Goal: Browse casually

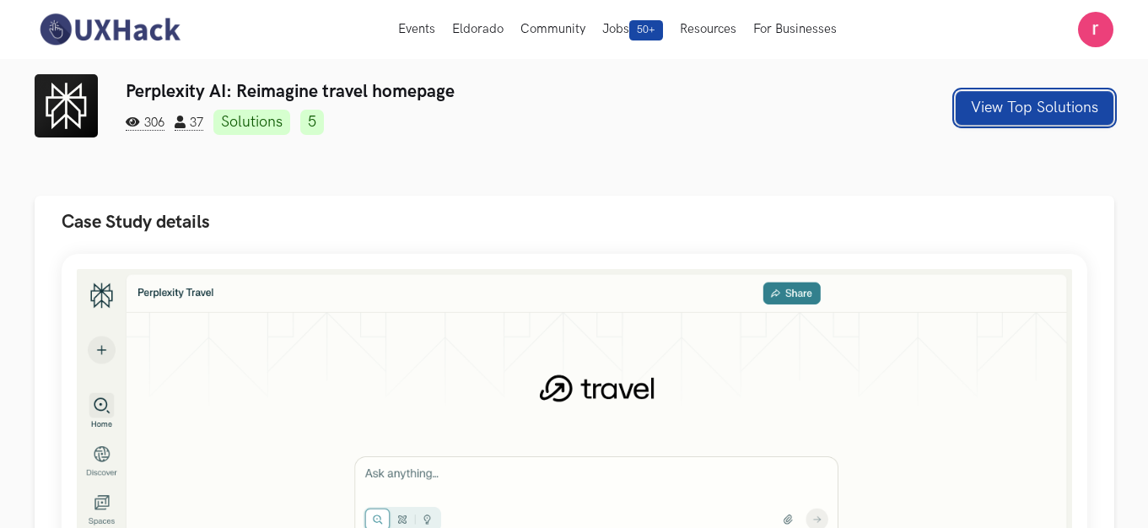
click at [980, 94] on button "View Top Solutions" at bounding box center [1035, 108] width 158 height 34
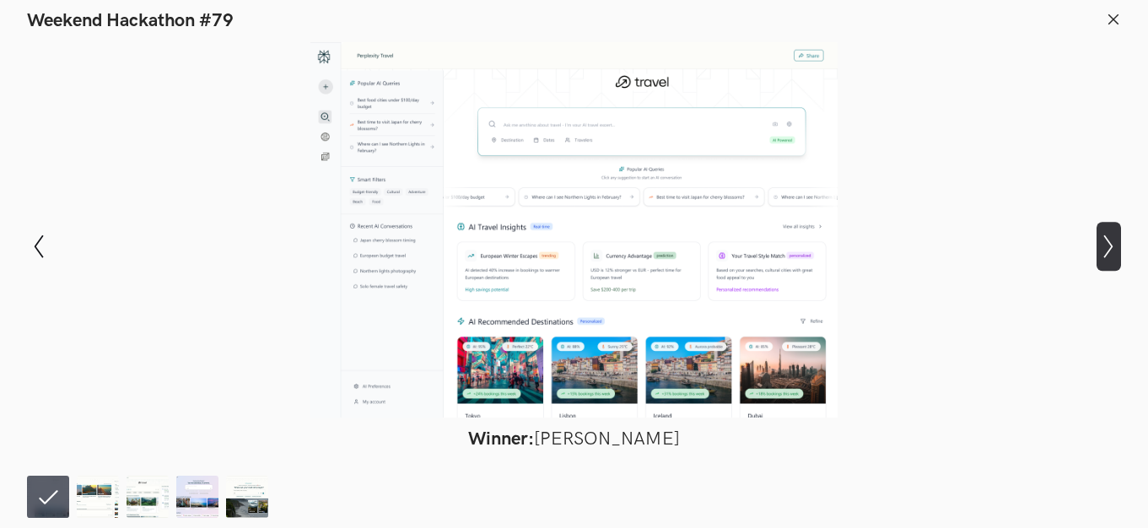
click at [1105, 227] on button "Show next slide" at bounding box center [1109, 246] width 24 height 49
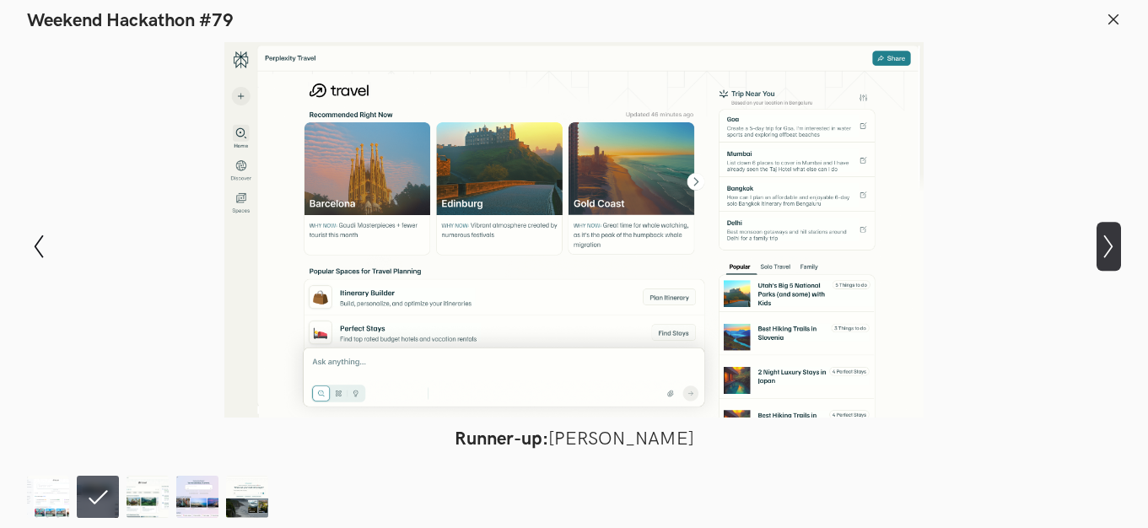
click at [1105, 235] on icon "Show next slide" at bounding box center [1109, 247] width 24 height 24
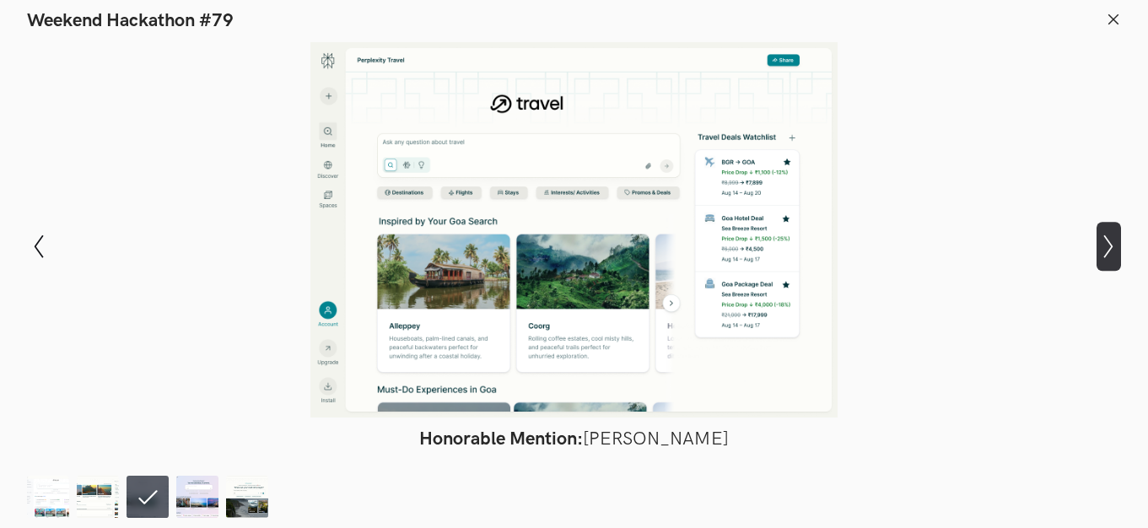
click at [1104, 241] on icon "Show next slide" at bounding box center [1109, 247] width 24 height 24
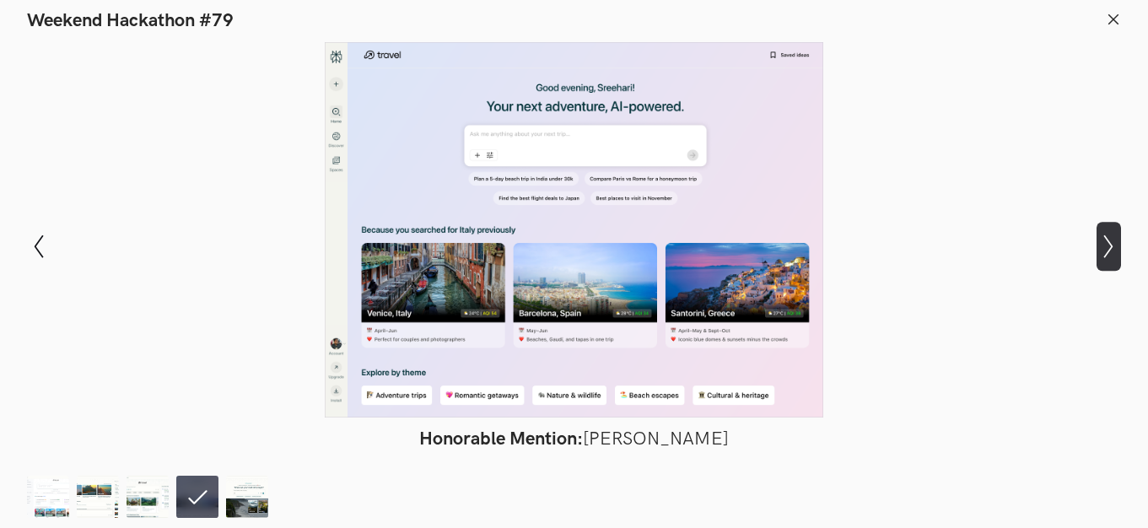
click at [1099, 226] on button "Show next slide" at bounding box center [1109, 246] width 24 height 49
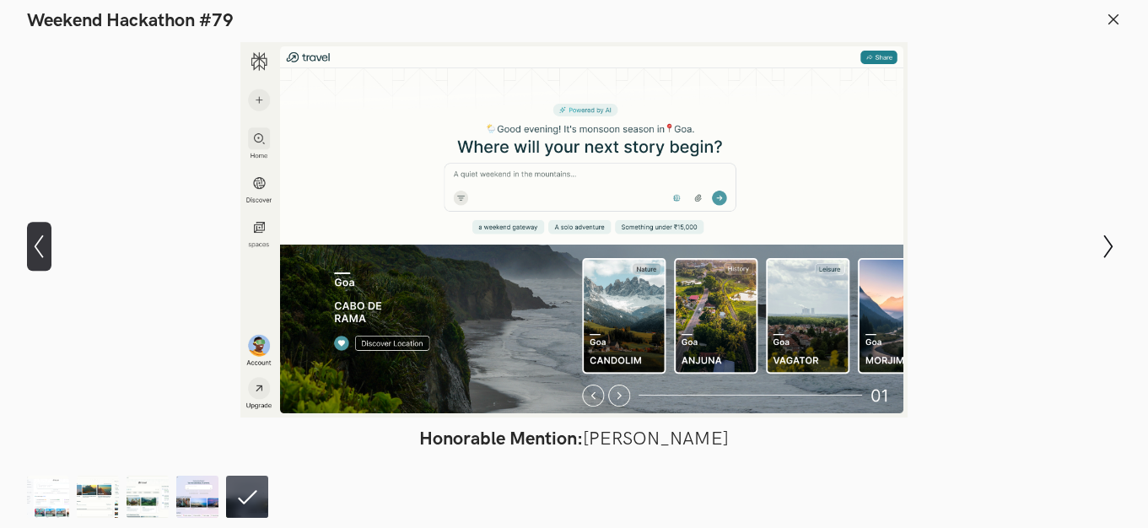
click at [29, 245] on icon "Show previous slide" at bounding box center [39, 247] width 24 height 24
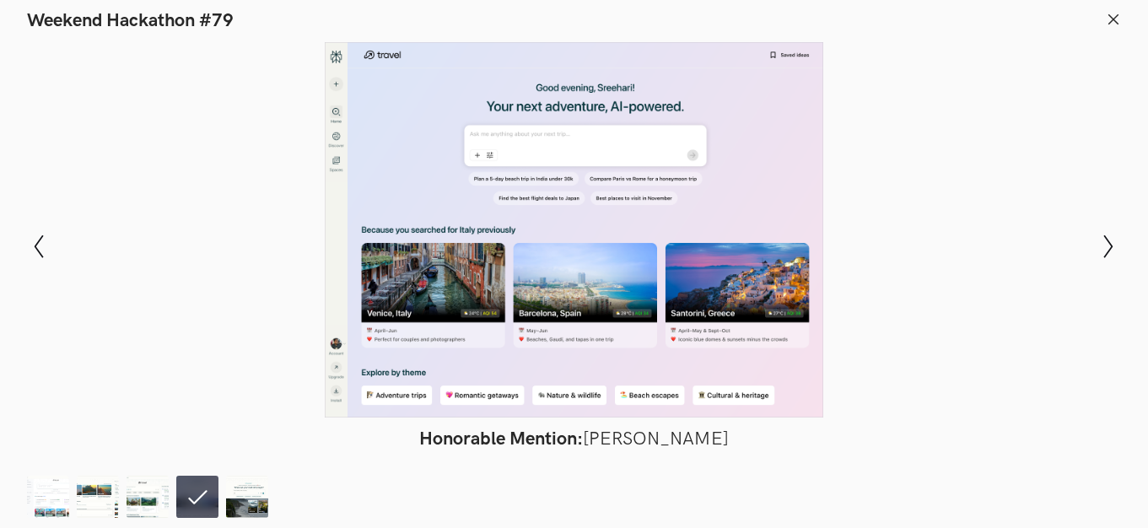
click at [24, 244] on div "Modal Gallery Slideshow Winner: [PERSON_NAME] Runner-up: [PERSON_NAME] Honorabl…" at bounding box center [574, 246] width 1148 height 429
click at [67, 226] on div at bounding box center [574, 229] width 1025 height 375
click at [41, 237] on icon "Show previous slide" at bounding box center [39, 247] width 24 height 24
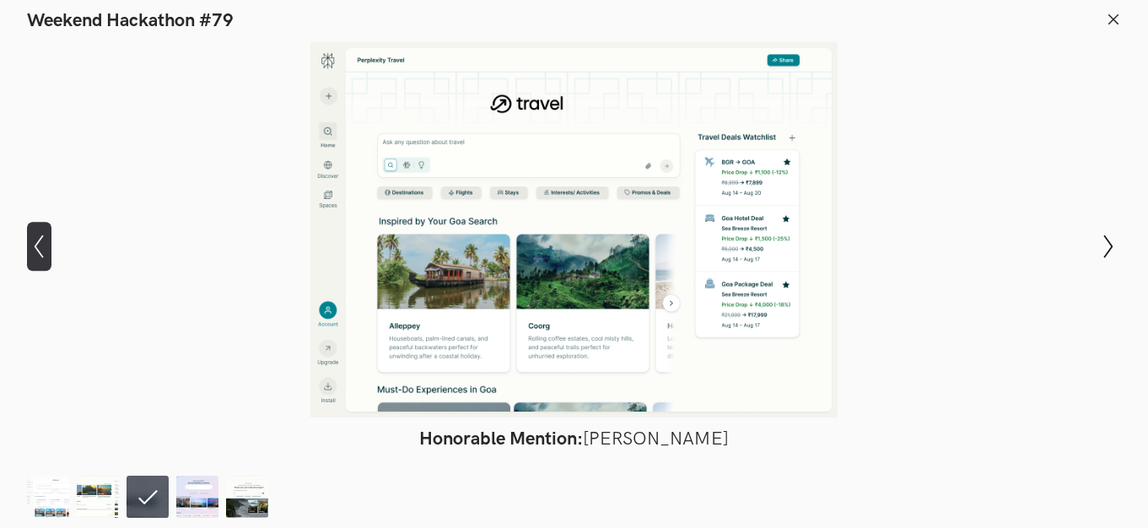
click at [40, 238] on icon "Show previous slide" at bounding box center [39, 247] width 24 height 24
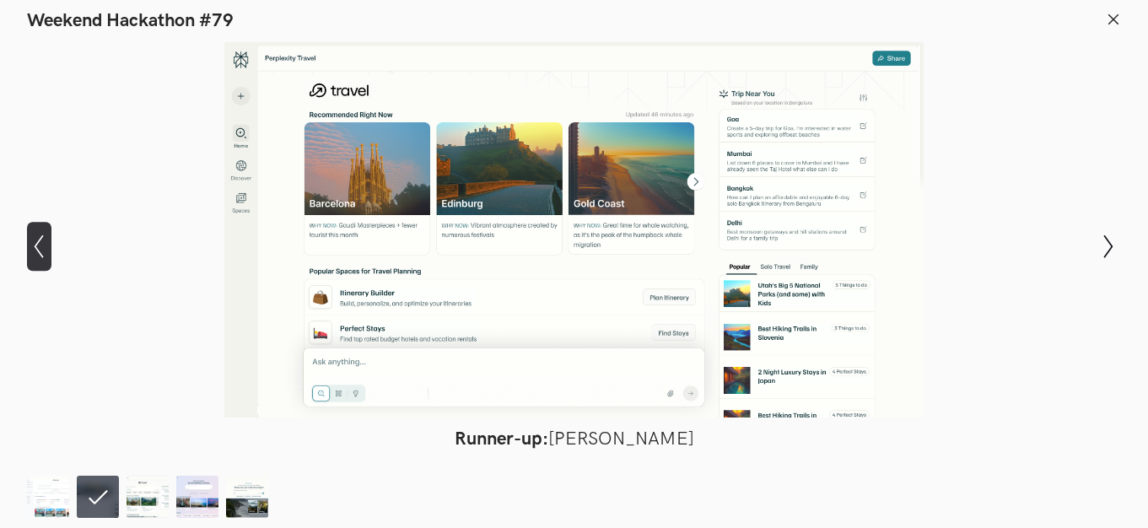
click at [40, 239] on icon "Show previous slide" at bounding box center [39, 247] width 24 height 24
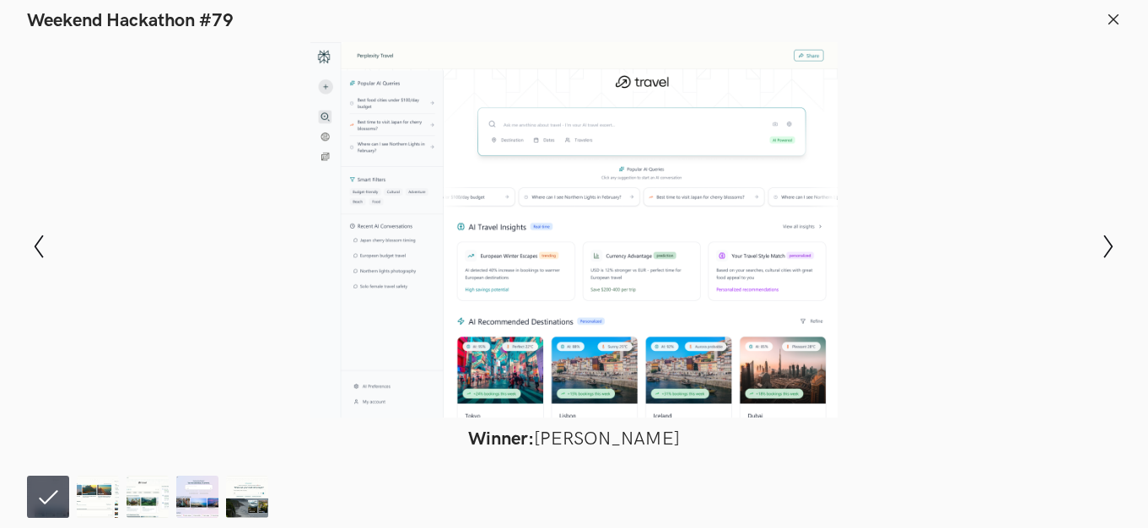
click at [403, 116] on div at bounding box center [574, 229] width 1025 height 375
drag, startPoint x: 403, startPoint y: 116, endPoint x: 30, endPoint y: 311, distance: 421.9
click at [30, 311] on div "Modal Gallery Slideshow Winner: [PERSON_NAME] Runner-up: [PERSON_NAME] Honorabl…" at bounding box center [574, 246] width 1148 height 429
